Goal: Transaction & Acquisition: Book appointment/travel/reservation

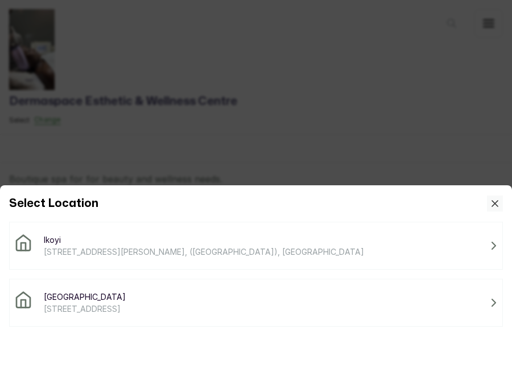
click at [194, 301] on div "Victoria Island [STREET_ADDRESS]" at bounding box center [256, 302] width 484 height 24
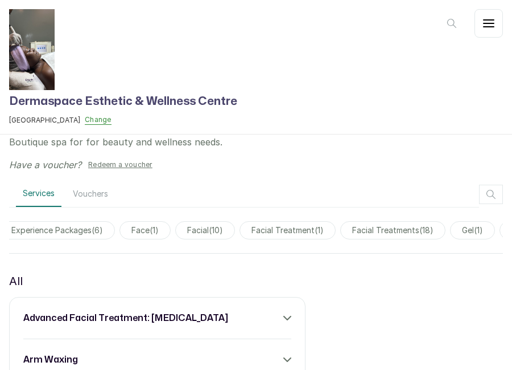
scroll to position [0, 1807]
click at [212, 235] on span "facial ( 10 )" at bounding box center [204, 230] width 60 height 18
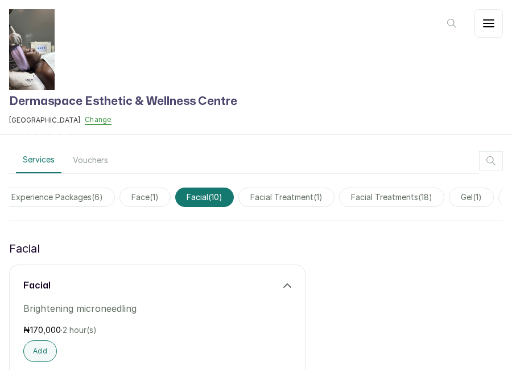
scroll to position [0, 0]
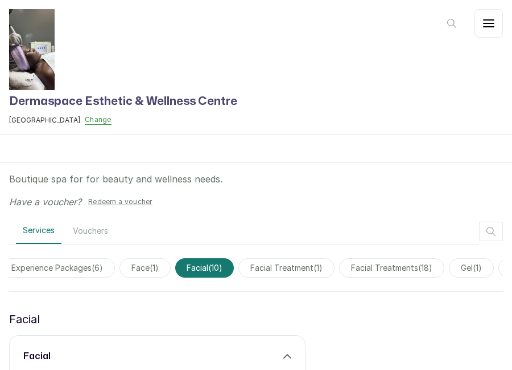
click at [370, 265] on span "facial treatments ( 18 )" at bounding box center [391, 267] width 105 height 19
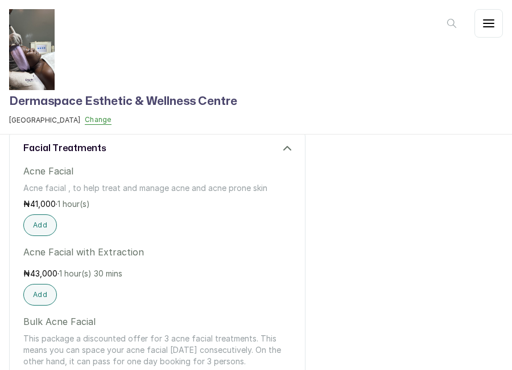
scroll to position [212, 0]
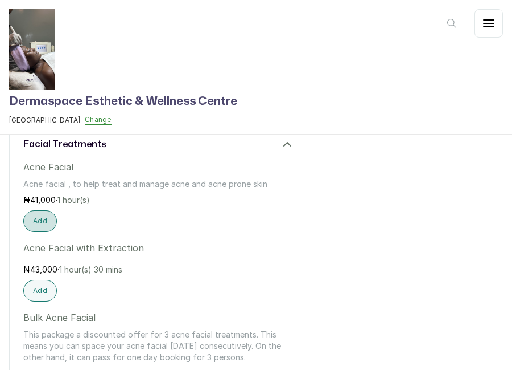
click at [42, 221] on button "Add" at bounding box center [40, 221] width 34 height 22
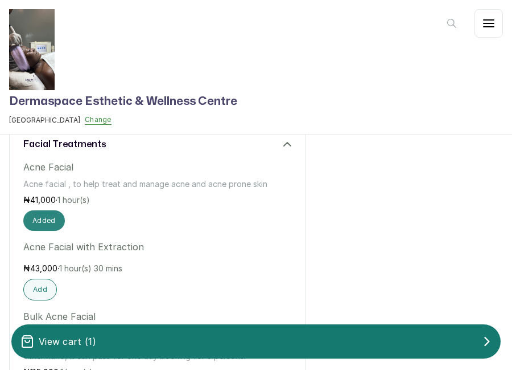
click at [51, 217] on button "Added" at bounding box center [44, 220] width 42 height 20
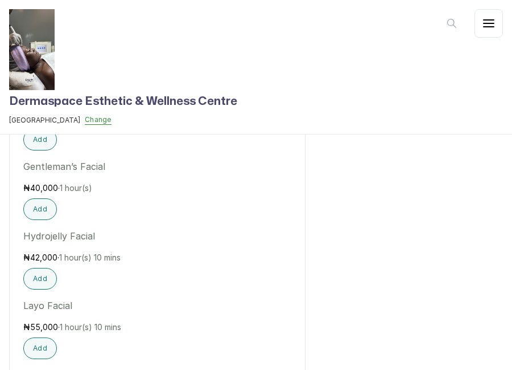
scroll to position [1369, 0]
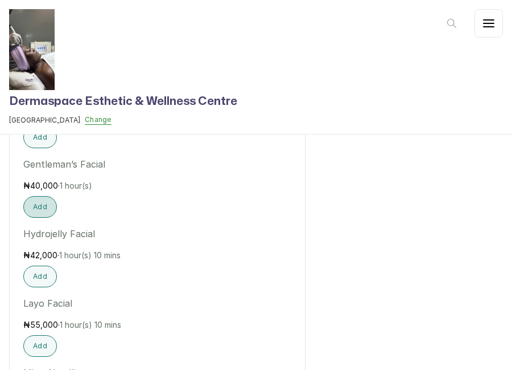
click at [43, 206] on button "Add" at bounding box center [40, 207] width 34 height 22
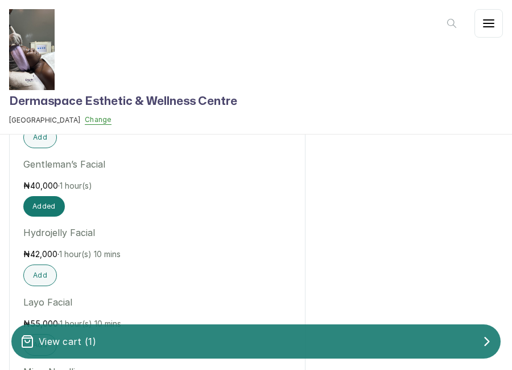
click at [93, 346] on p "View cart ( 1 )" at bounding box center [68, 341] width 58 height 14
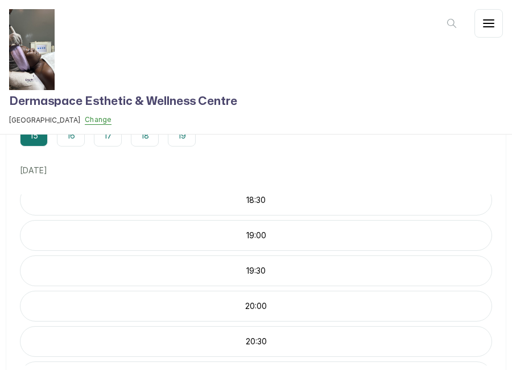
scroll to position [153, 0]
click at [267, 264] on p "19:30" at bounding box center [255, 267] width 471 height 11
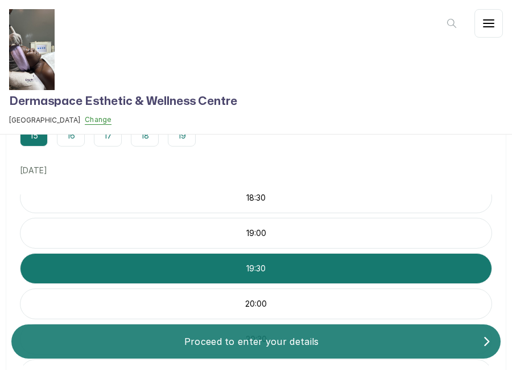
click at [266, 338] on p "Proceed to enter your details" at bounding box center [251, 341] width 462 height 14
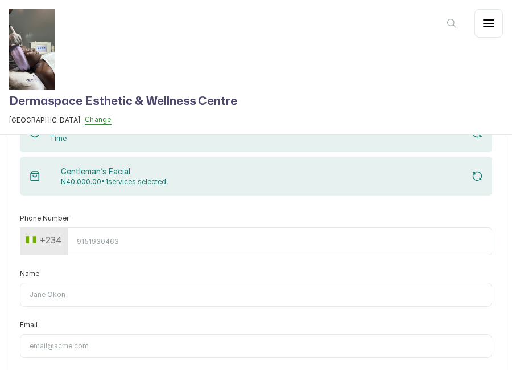
scroll to position [100, 0]
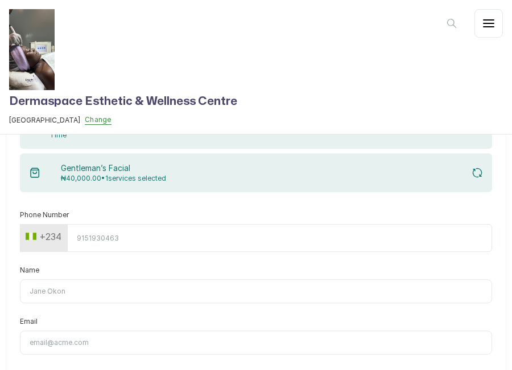
click at [179, 240] on input "Phone Number" at bounding box center [279, 238] width 425 height 28
type input "8185041172"
type input "Ibraheem"
type input "[EMAIL_ADDRESS][DOMAIN_NAME]"
type input "8185041172"
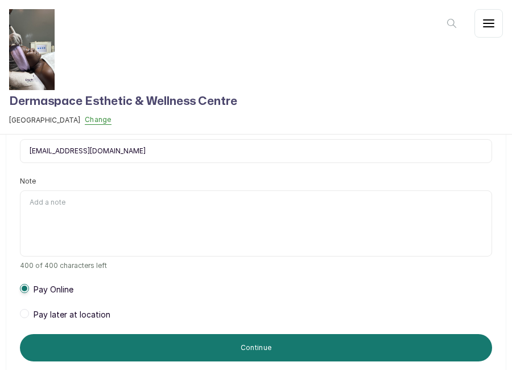
scroll to position [305, 0]
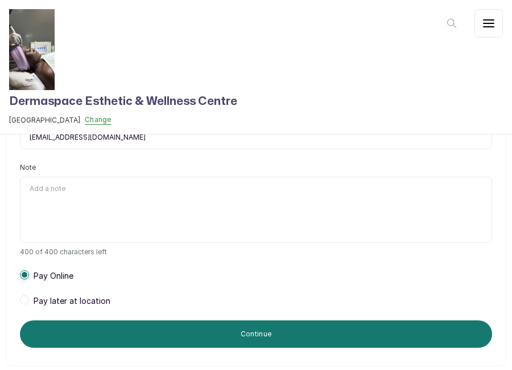
click at [83, 295] on span "Pay later at location" at bounding box center [72, 300] width 77 height 11
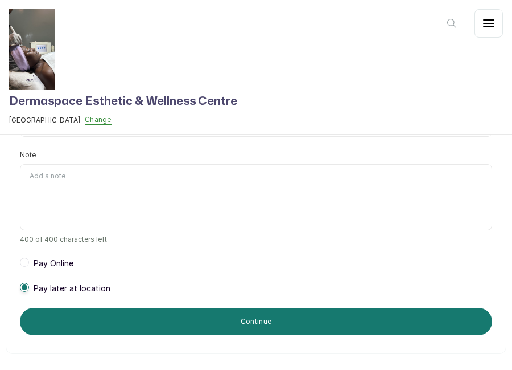
scroll to position [346, 0]
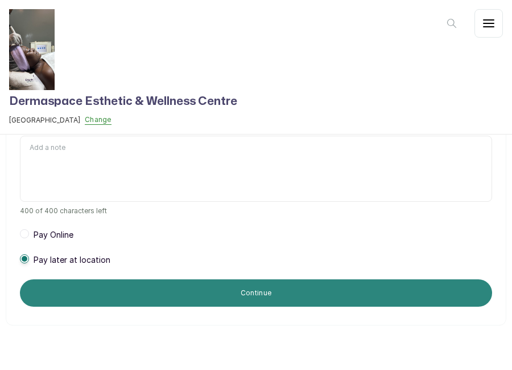
click at [202, 287] on button "Continue" at bounding box center [256, 292] width 473 height 27
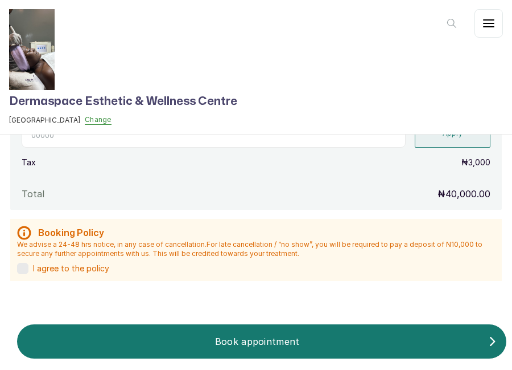
click at [24, 266] on label at bounding box center [22, 267] width 11 height 11
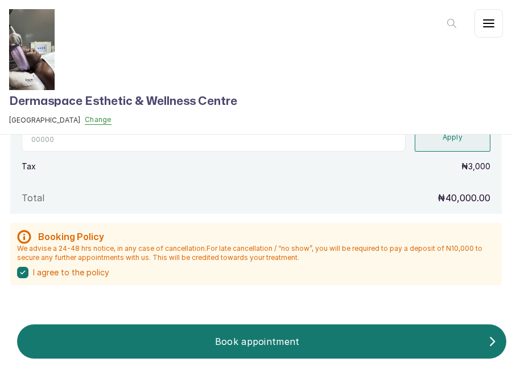
scroll to position [354, 0]
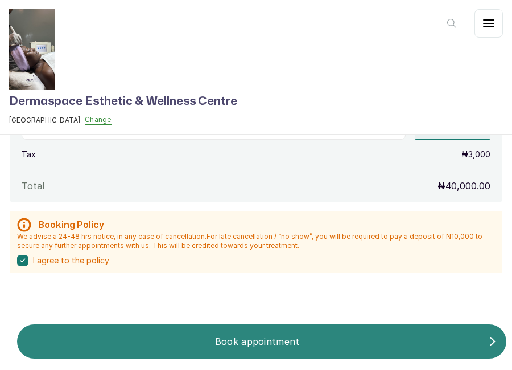
click at [229, 341] on p "Book appointment" at bounding box center [257, 341] width 462 height 14
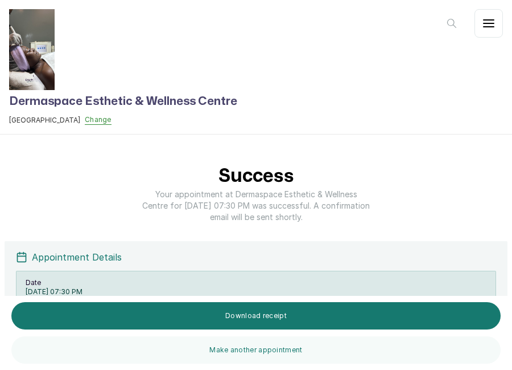
scroll to position [0, 0]
